Goal: Information Seeking & Learning: Learn about a topic

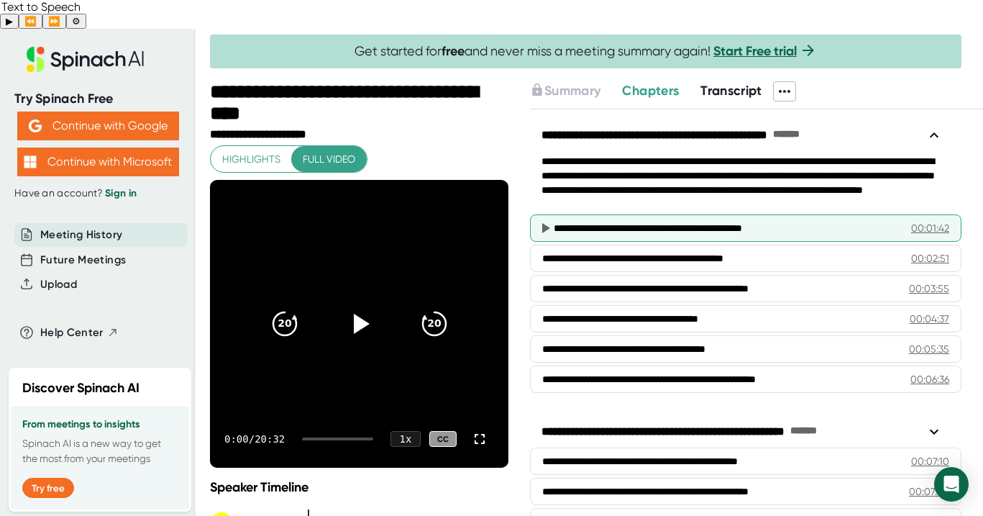
click at [569, 221] on div "**********" at bounding box center [723, 228] width 339 height 14
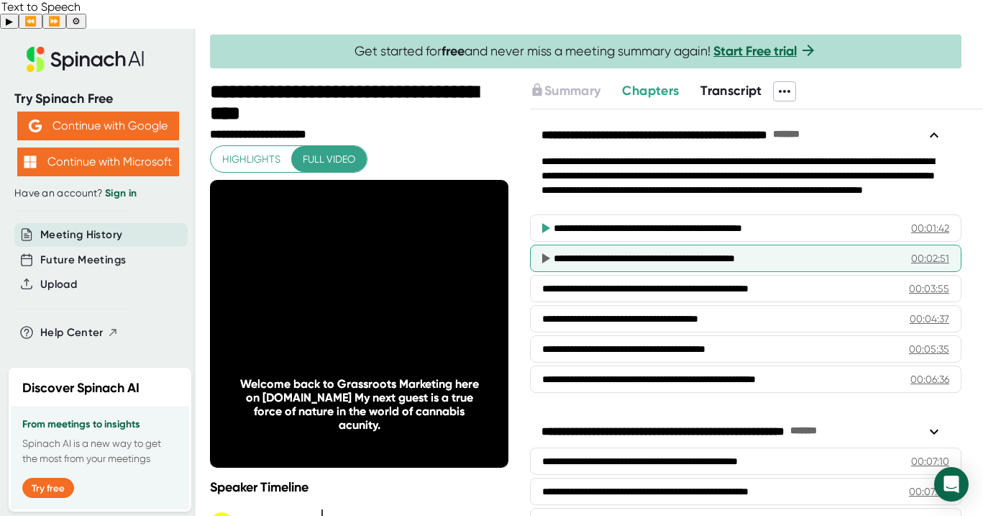
click at [545, 253] on icon at bounding box center [546, 258] width 8 height 10
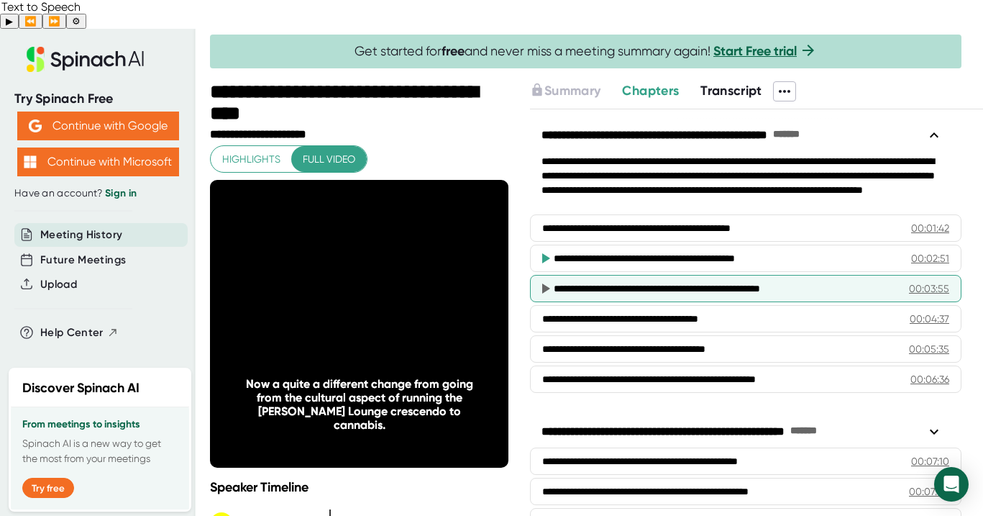
click at [547, 283] on icon at bounding box center [546, 288] width 8 height 10
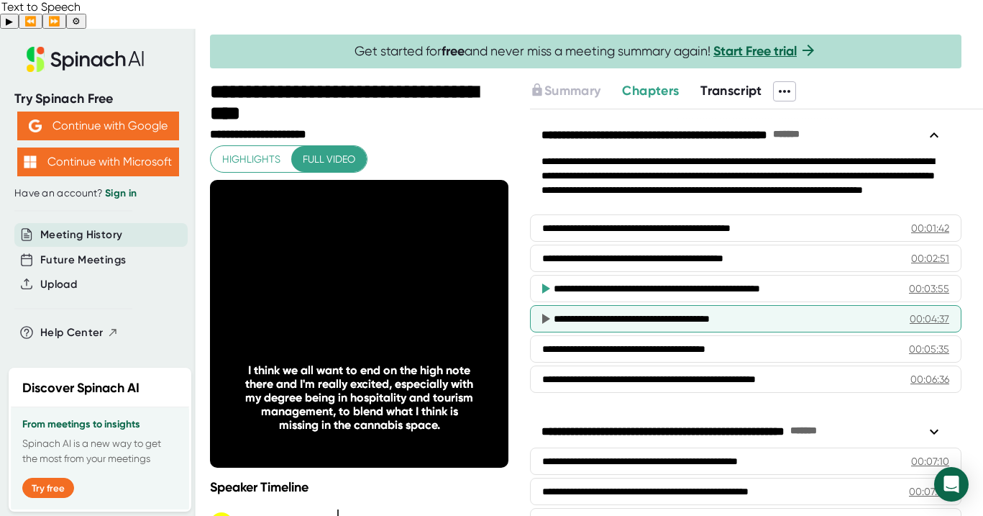
click at [543, 314] on icon at bounding box center [546, 319] width 8 height 10
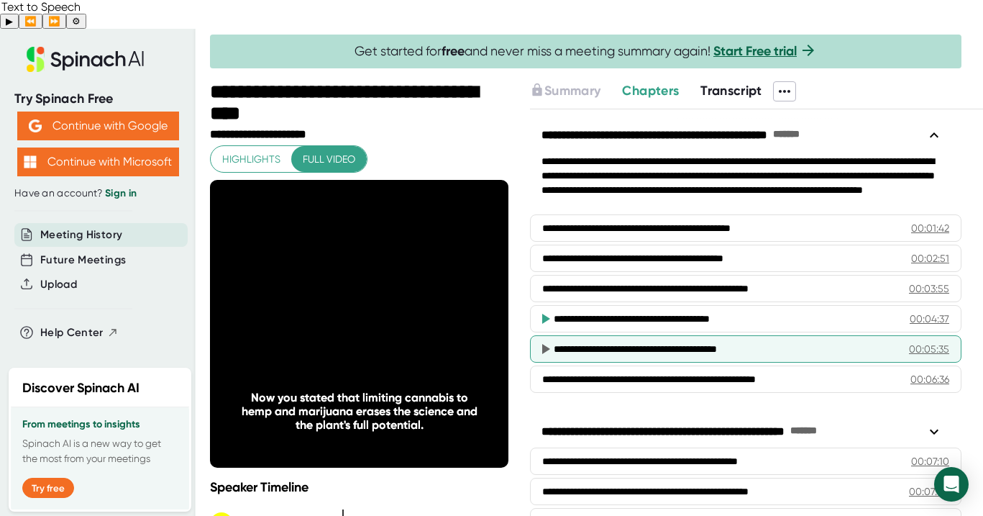
click at [544, 344] on icon at bounding box center [546, 349] width 8 height 10
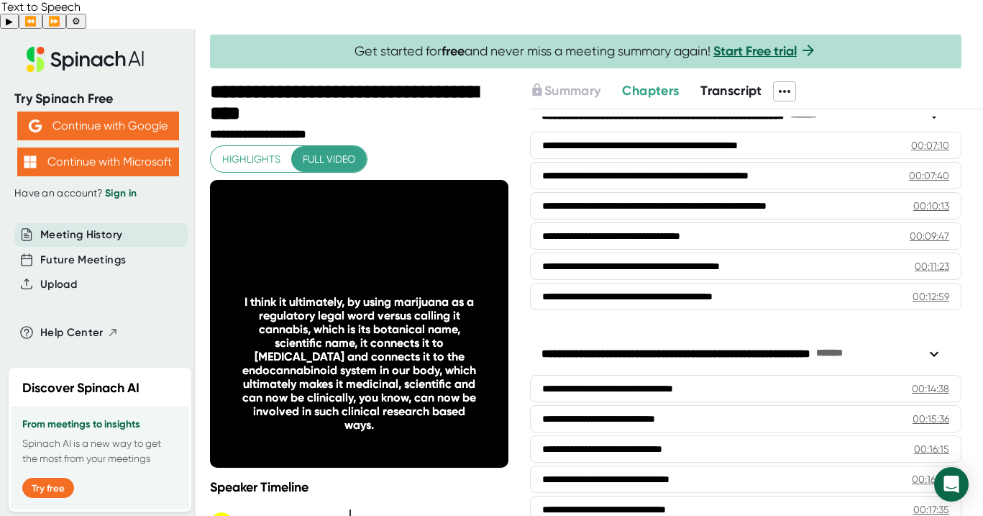
scroll to position [345, 0]
